Goal: Information Seeking & Learning: Learn about a topic

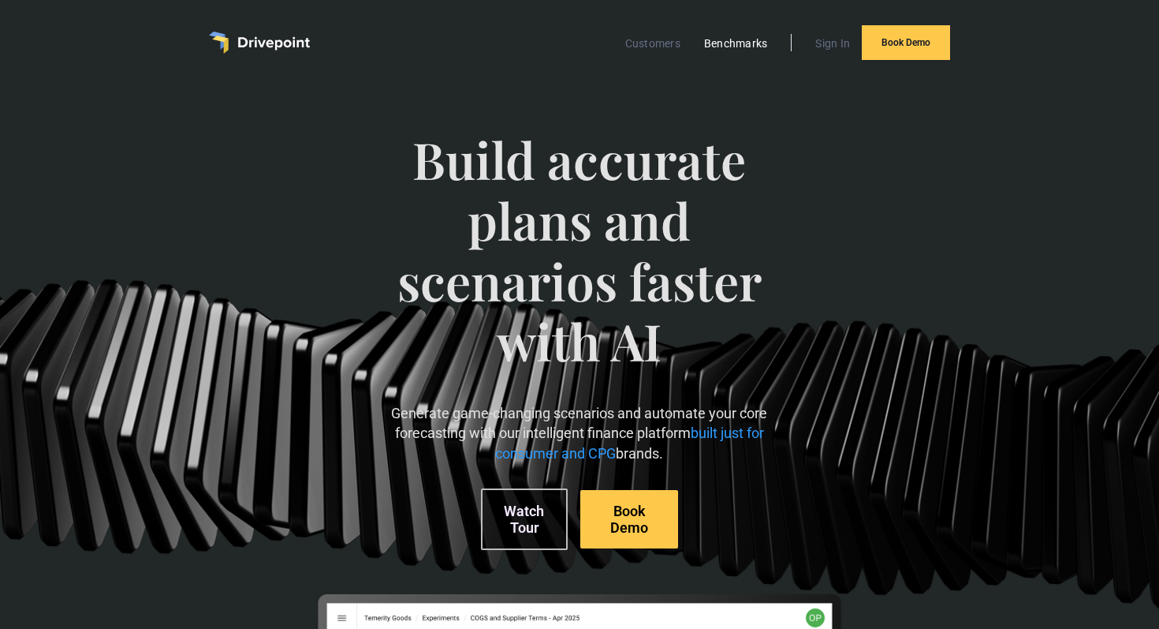
click at [718, 42] on link "Benchmarks" at bounding box center [736, 43] width 80 height 21
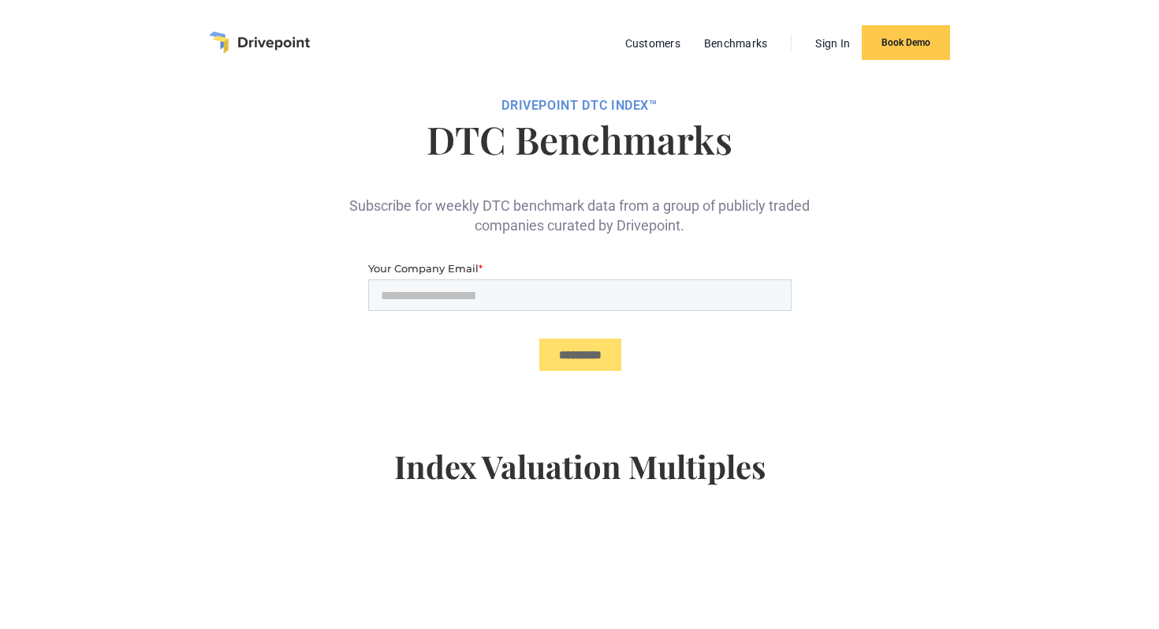
click at [511, 142] on h1 "DTC Benchmarks" at bounding box center [580, 139] width 658 height 38
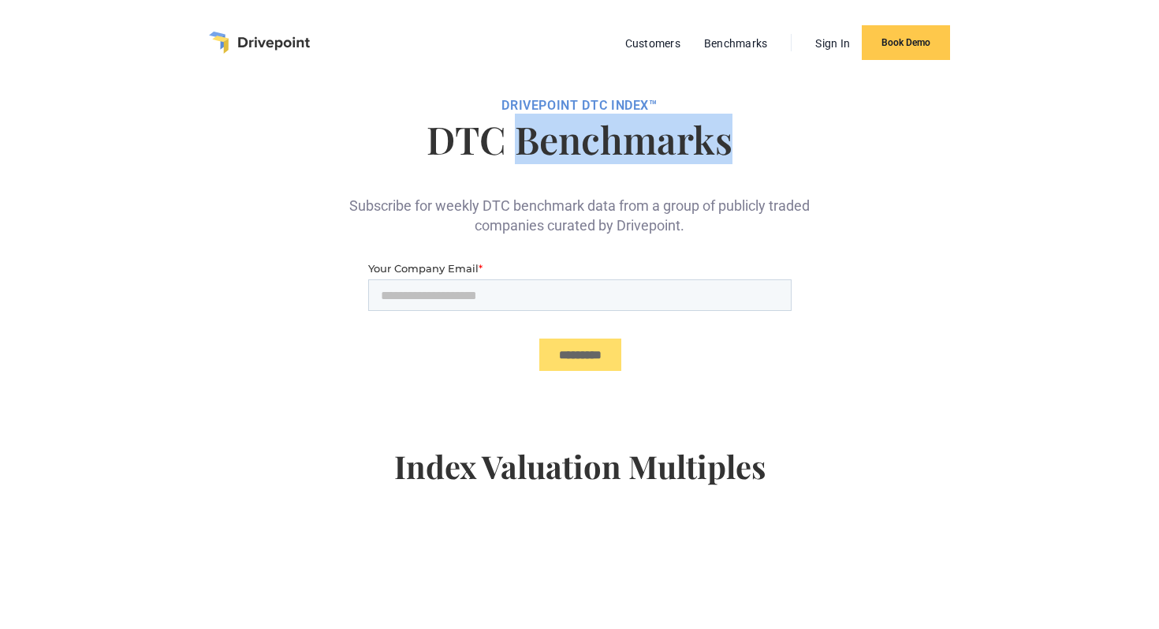
click at [511, 142] on h1 "DTC Benchmarks" at bounding box center [580, 139] width 658 height 38
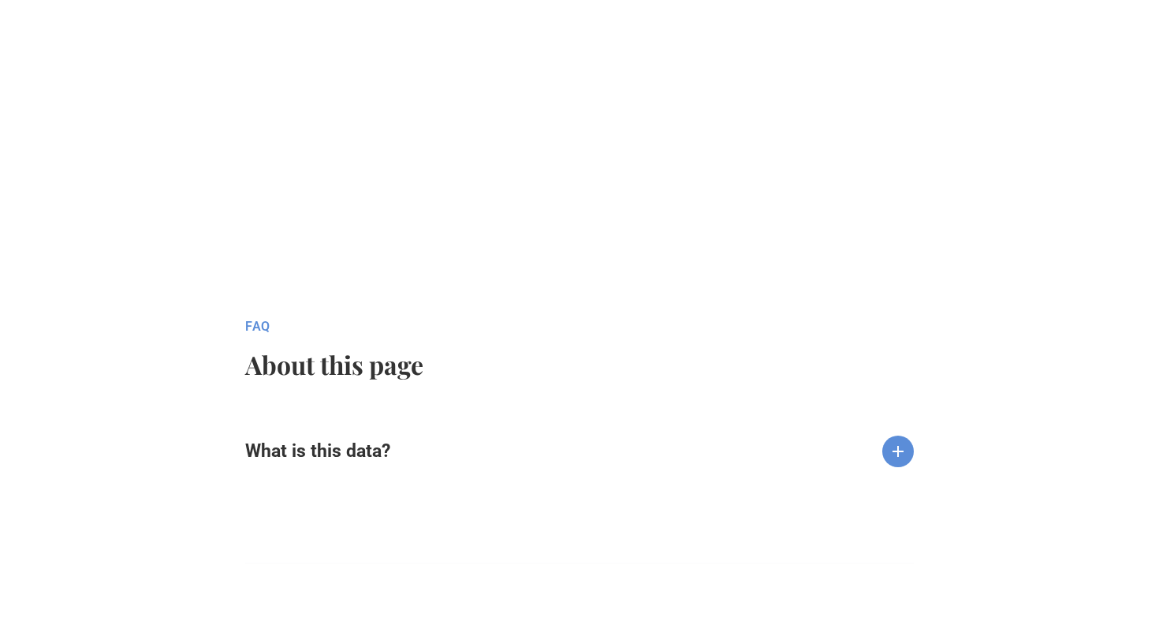
scroll to position [1644, 0]
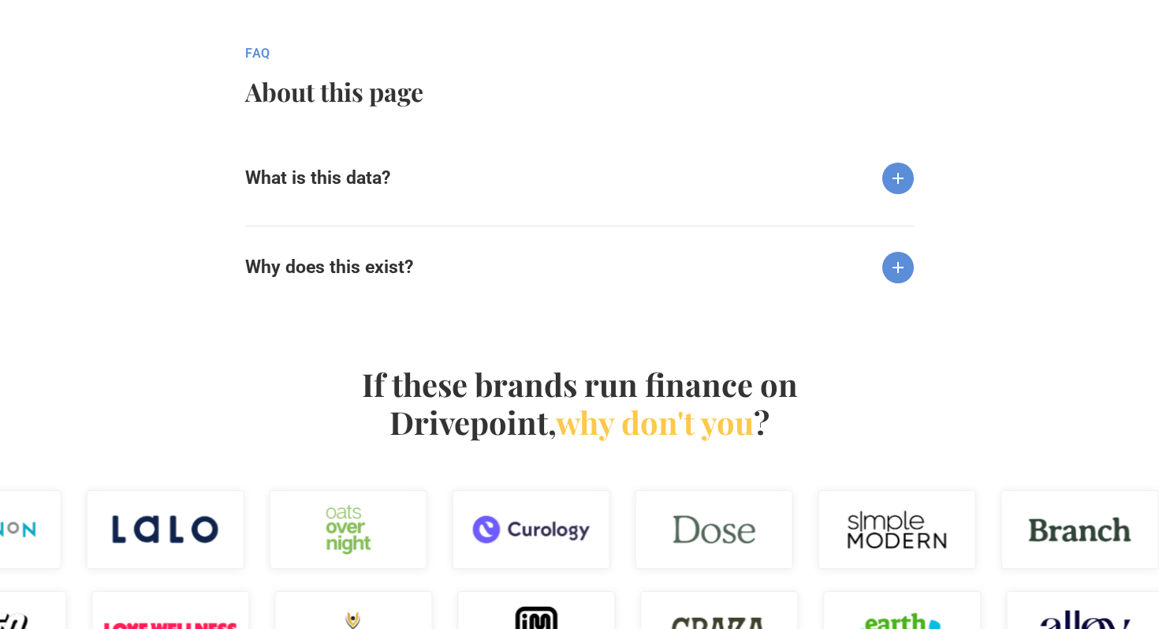
click at [293, 188] on h6 "What is this data?" at bounding box center [317, 178] width 145 height 22
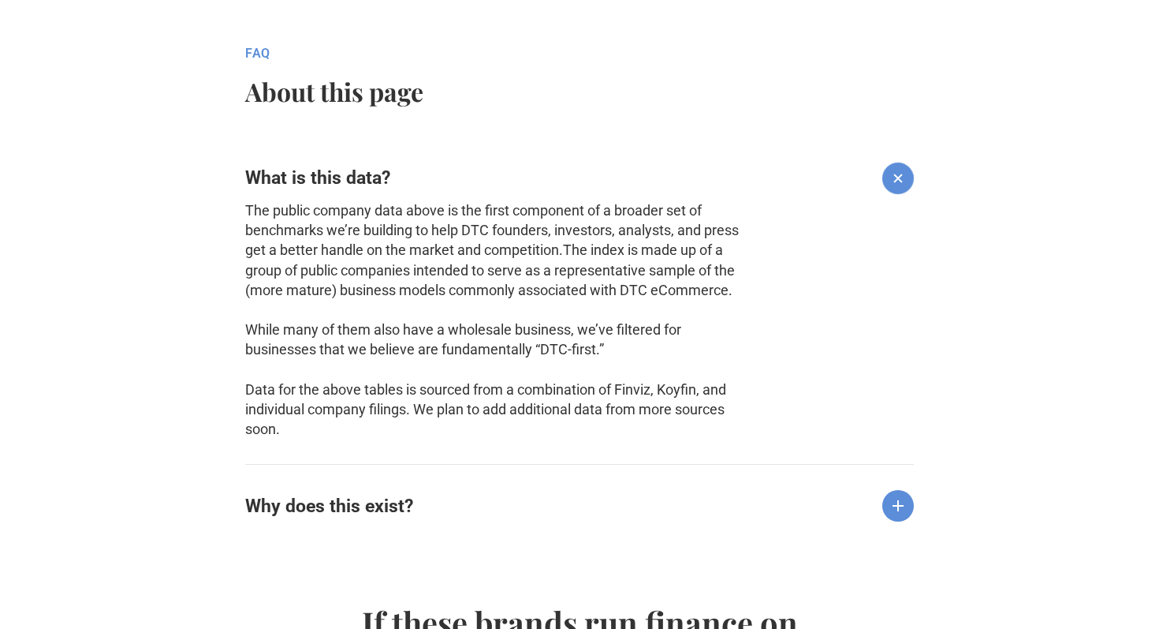
click at [300, 494] on div "Why does this exist?" at bounding box center [579, 493] width 669 height 58
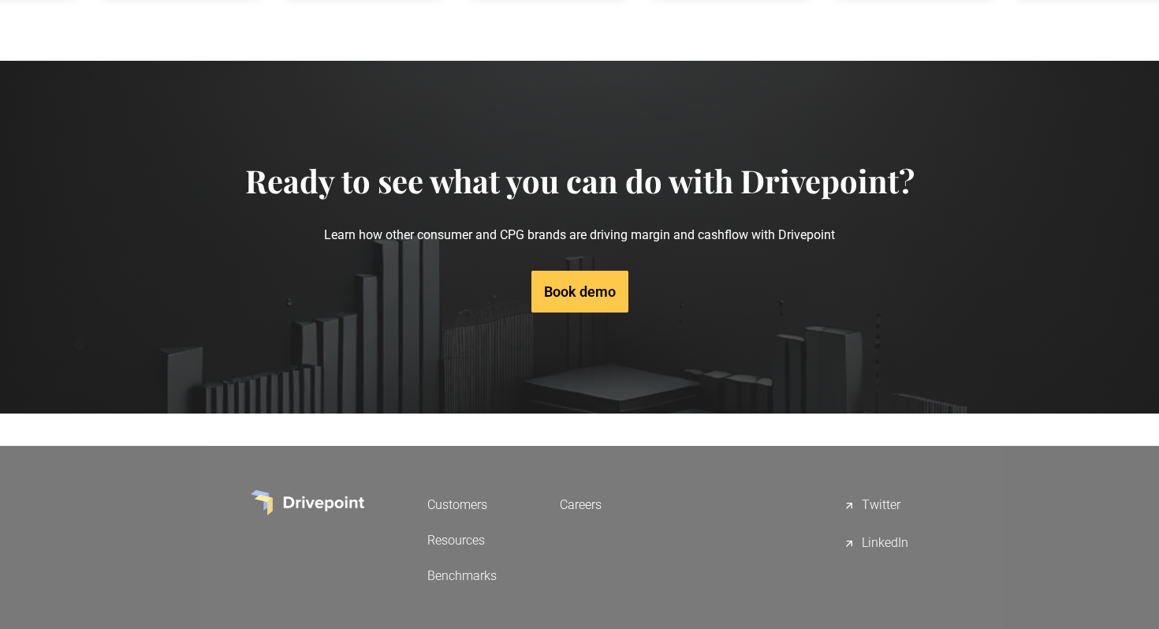
scroll to position [3010, 0]
